Goal: Check status: Check status

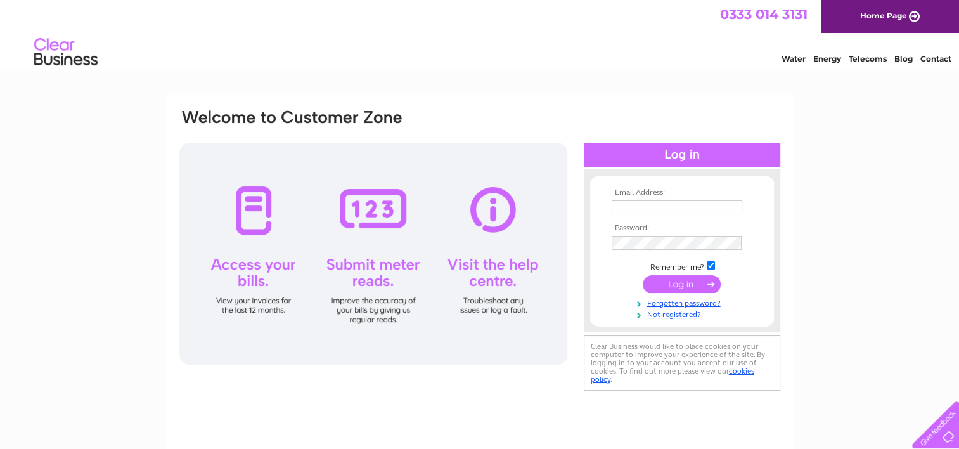
type input "careandmobility@hotmail.co.uk"
click at [707, 288] on input "submit" at bounding box center [682, 284] width 78 height 18
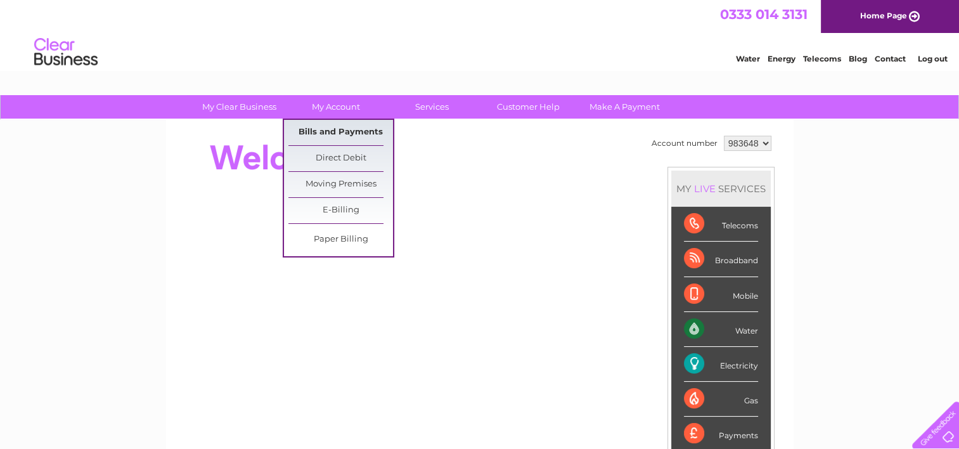
click at [347, 125] on link "Bills and Payments" at bounding box center [340, 132] width 105 height 25
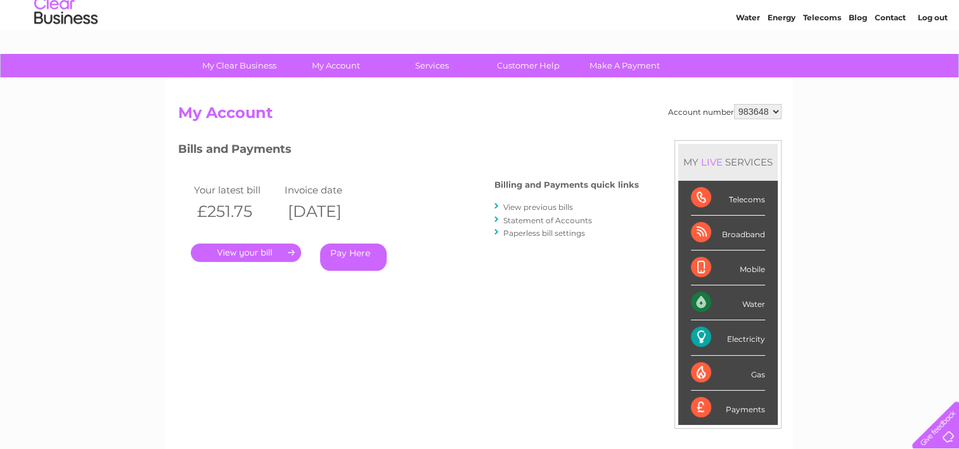
scroll to position [63, 0]
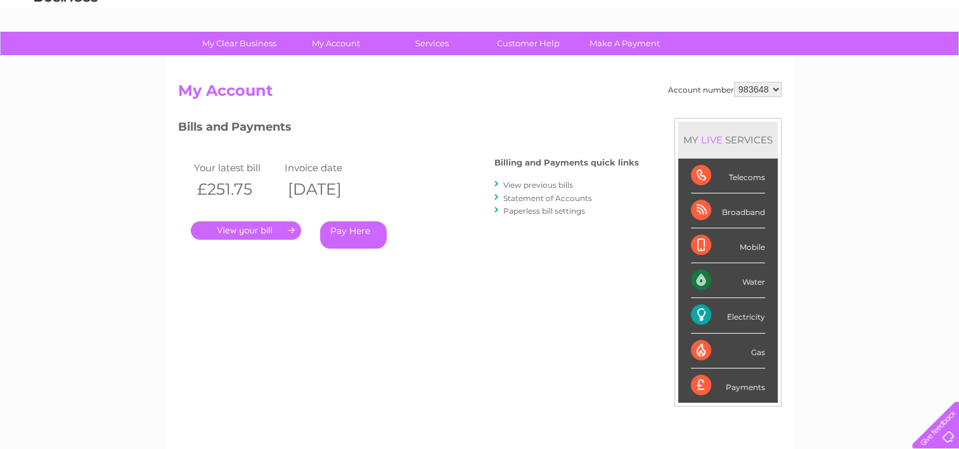
click at [280, 226] on link "." at bounding box center [246, 230] width 110 height 18
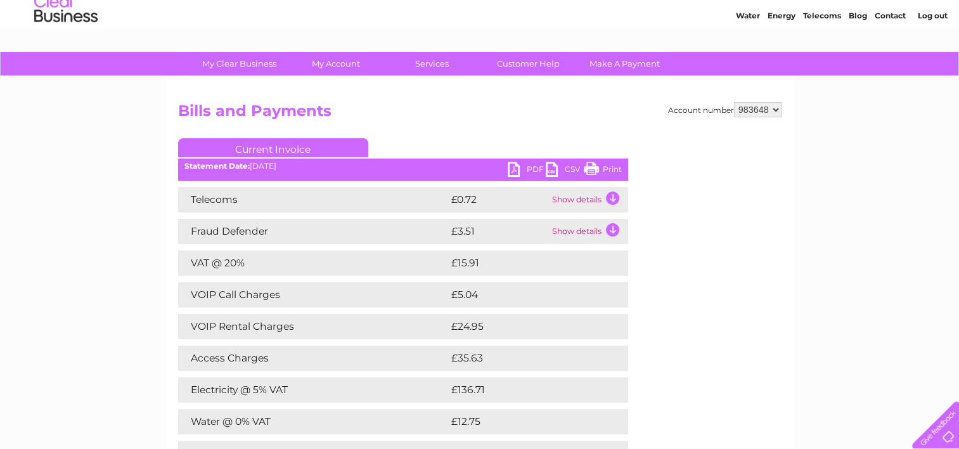
scroll to position [63, 0]
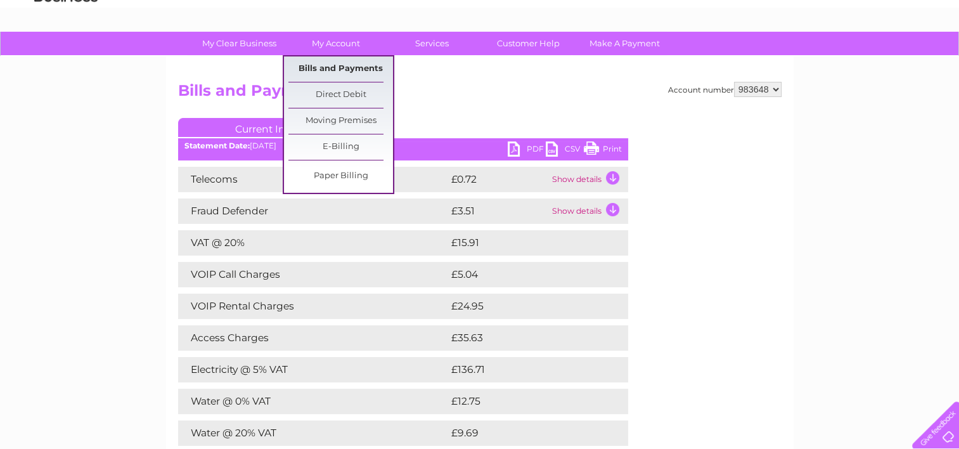
click at [342, 61] on link "Bills and Payments" at bounding box center [340, 68] width 105 height 25
click at [326, 71] on link "Bills and Payments" at bounding box center [340, 68] width 105 height 25
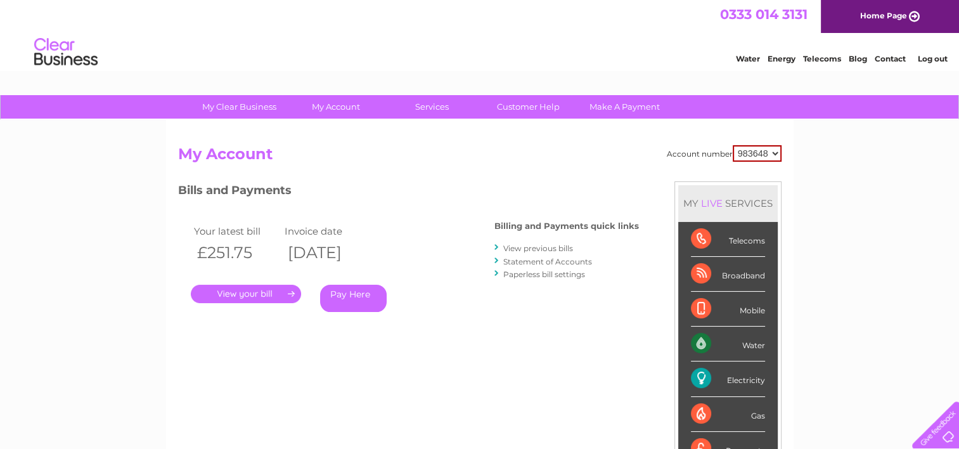
click at [540, 250] on link "View previous bills" at bounding box center [538, 248] width 70 height 10
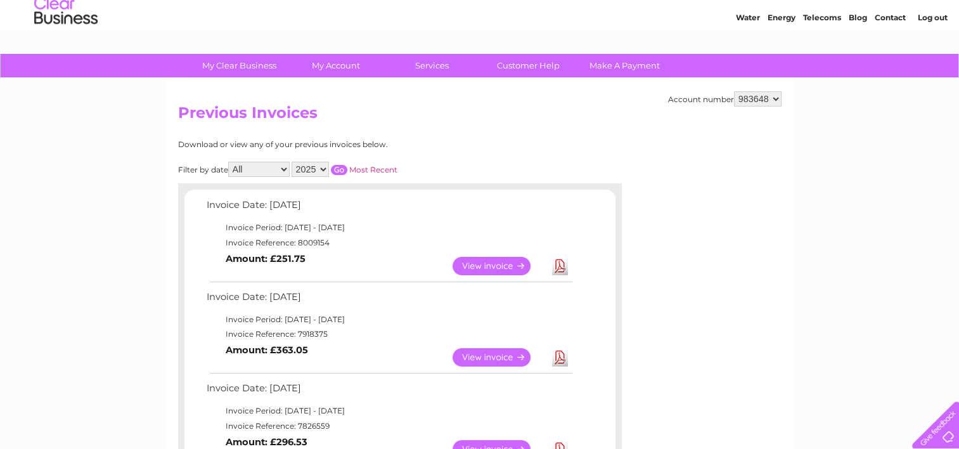
scroll to position [63, 0]
